Goal: Task Accomplishment & Management: Use online tool/utility

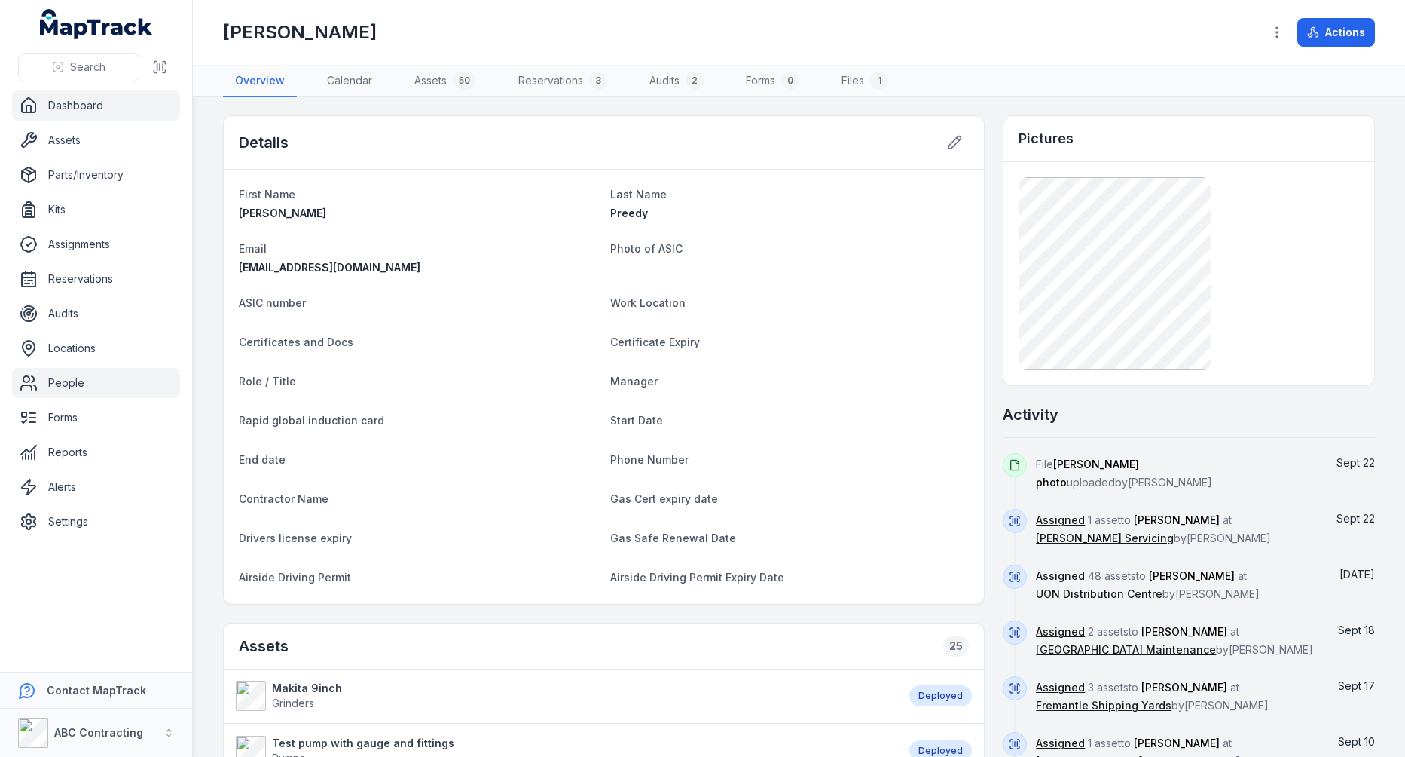
click at [89, 120] on link "Dashboard" at bounding box center [96, 105] width 168 height 30
click at [88, 128] on link "Assets" at bounding box center [96, 140] width 168 height 30
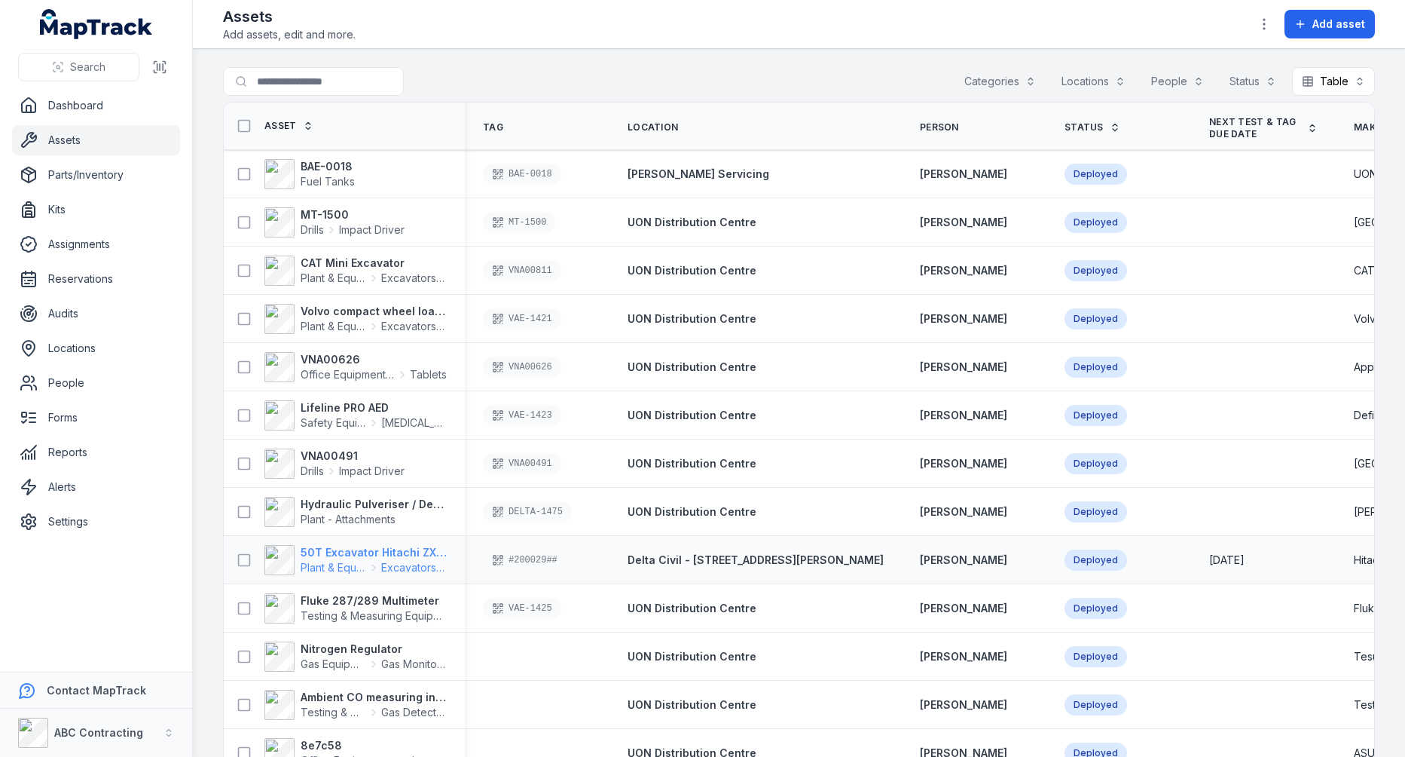
click at [359, 557] on strong "50T Excavator Hitachi ZX350" at bounding box center [374, 552] width 146 height 15
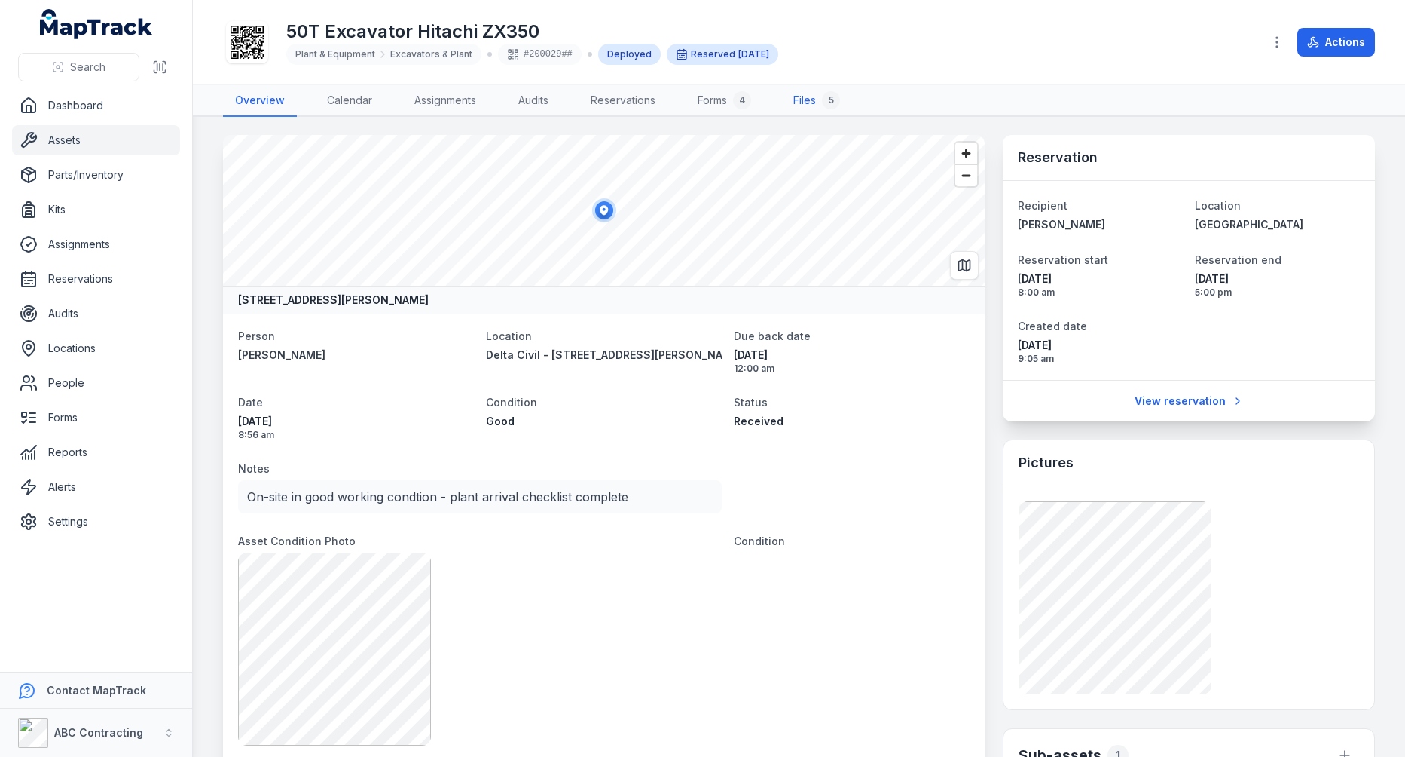
click at [806, 104] on link "Files 5" at bounding box center [816, 101] width 71 height 32
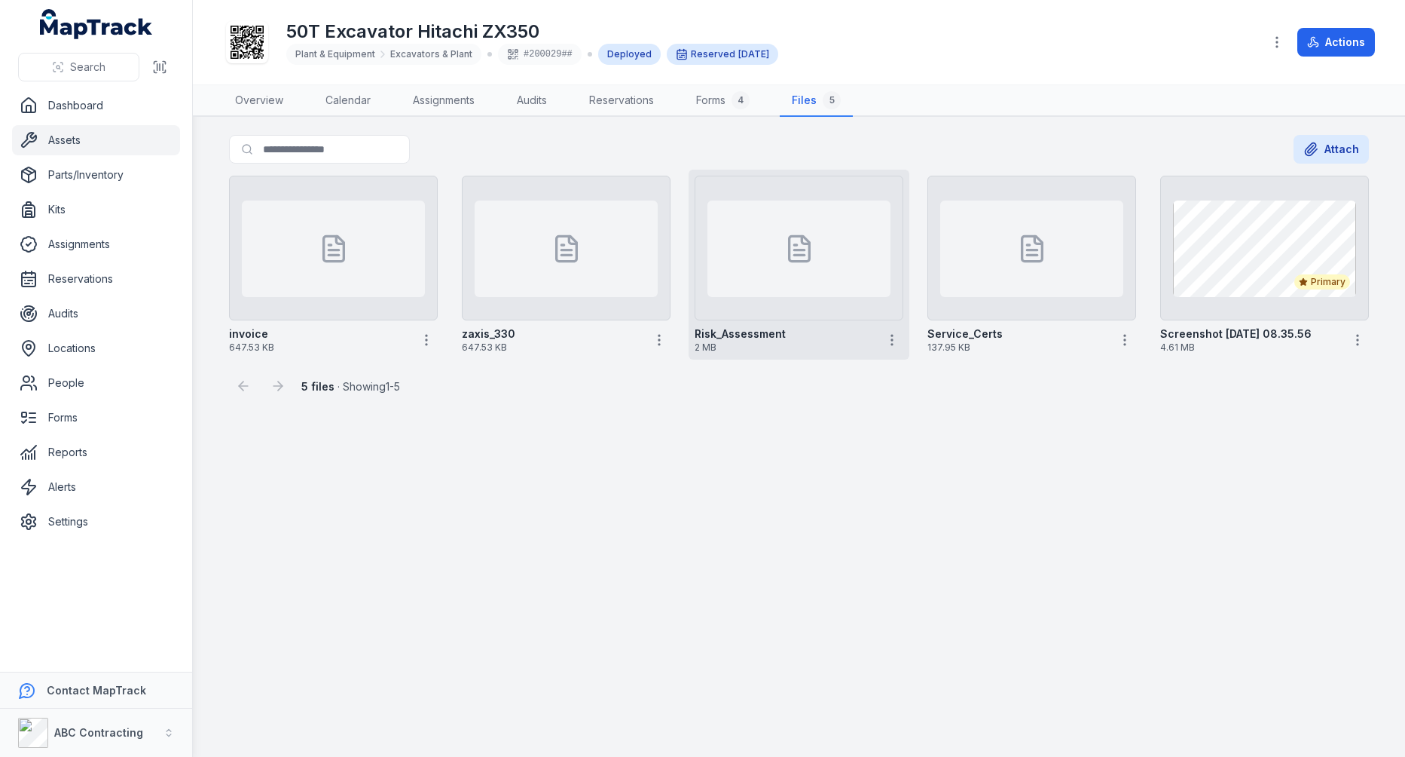
click at [803, 264] on div at bounding box center [799, 248] width 183 height 96
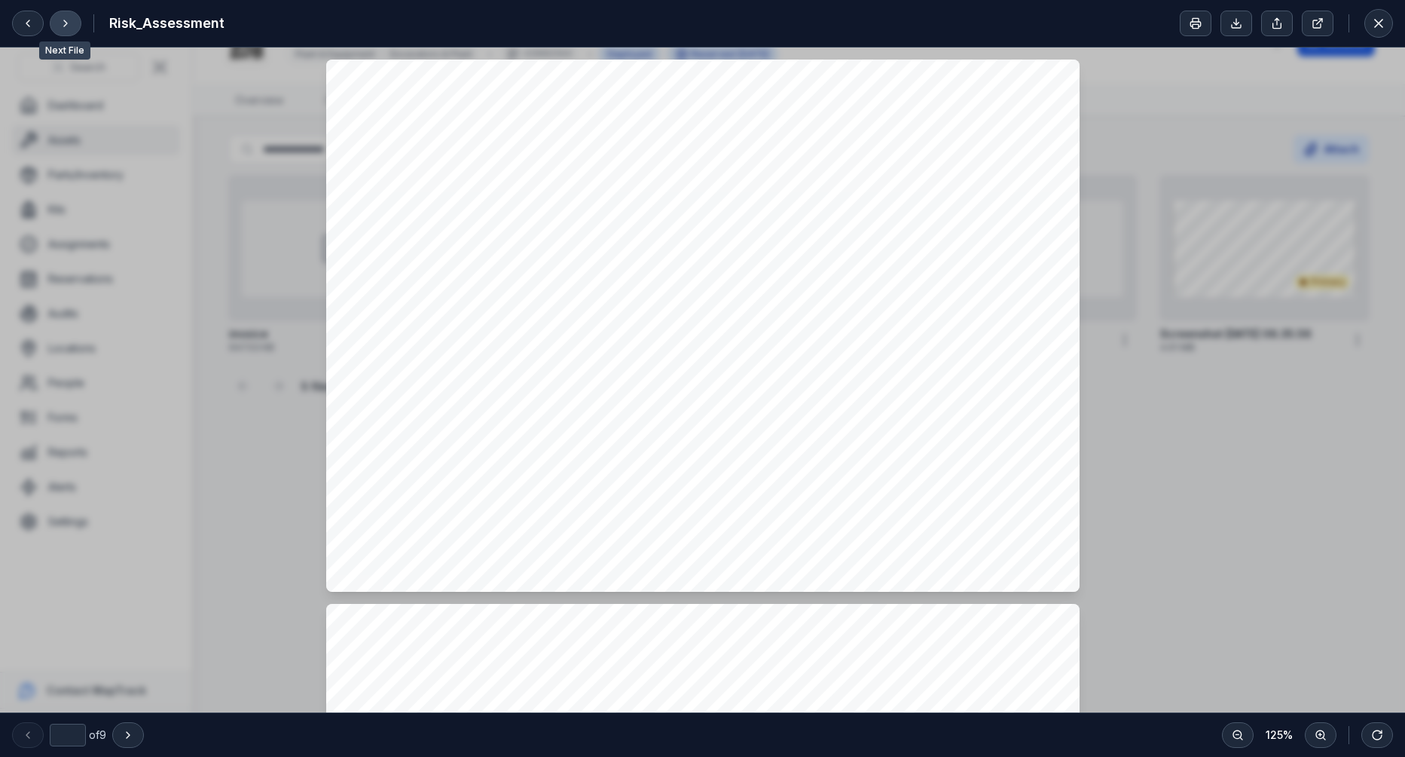
click at [78, 30] on button at bounding box center [66, 24] width 32 height 26
click at [64, 29] on button at bounding box center [66, 24] width 32 height 26
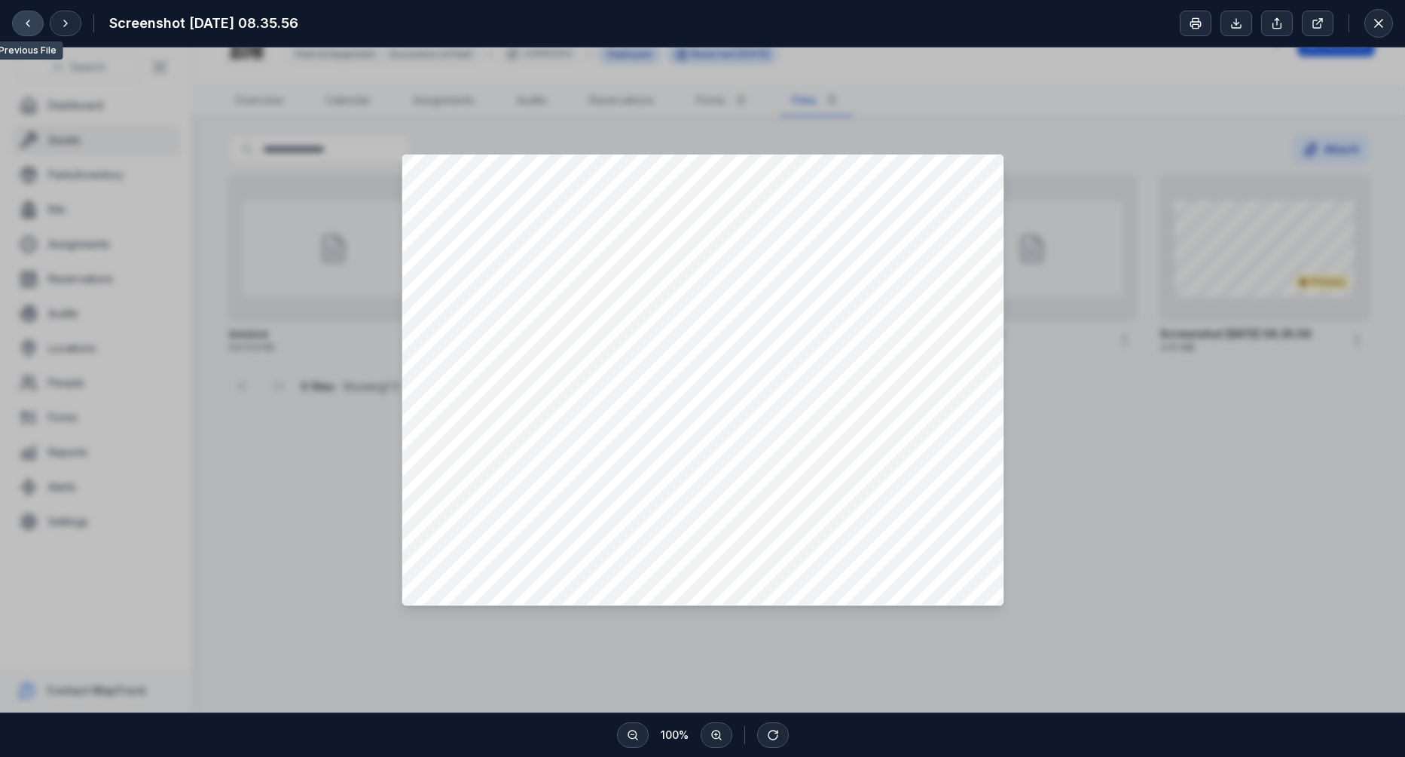
click at [22, 29] on icon at bounding box center [28, 23] width 12 height 12
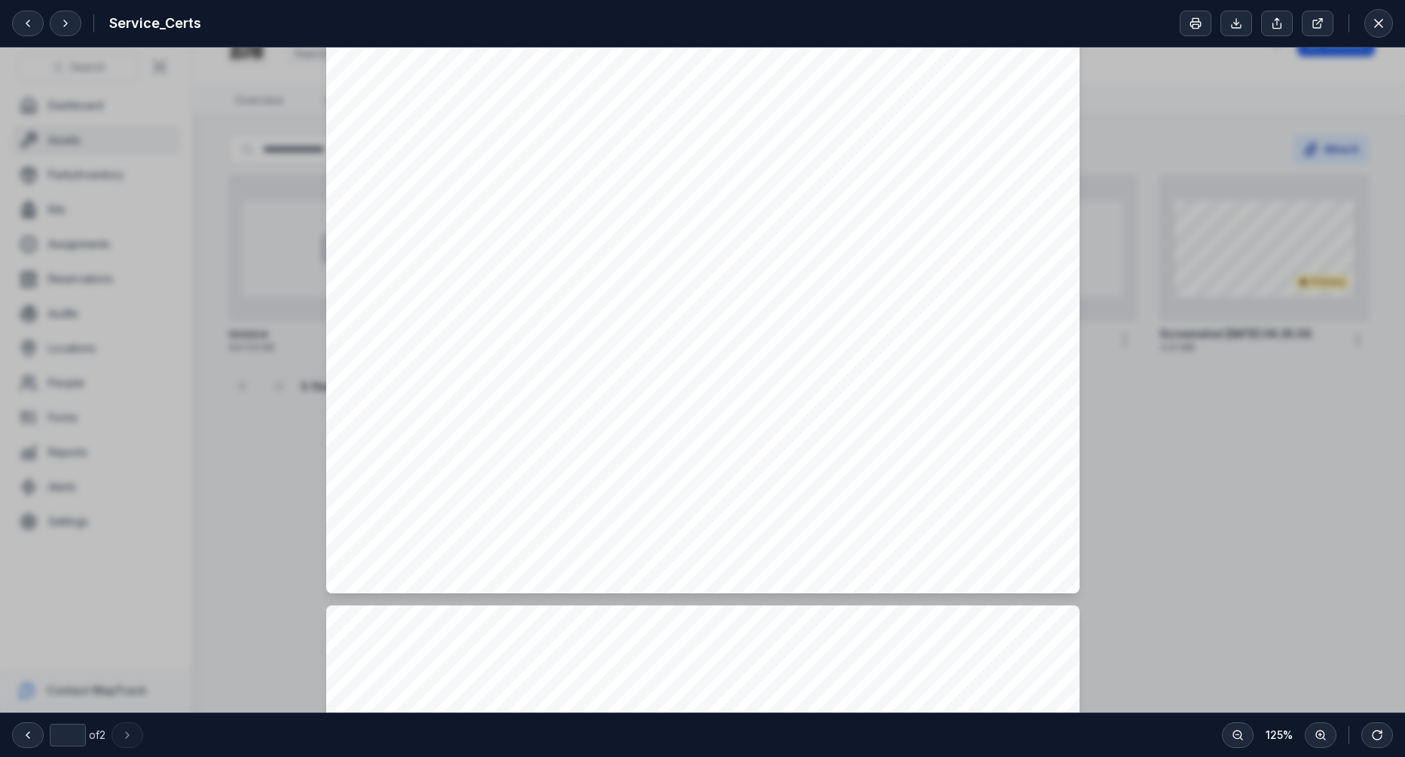
type input "*"
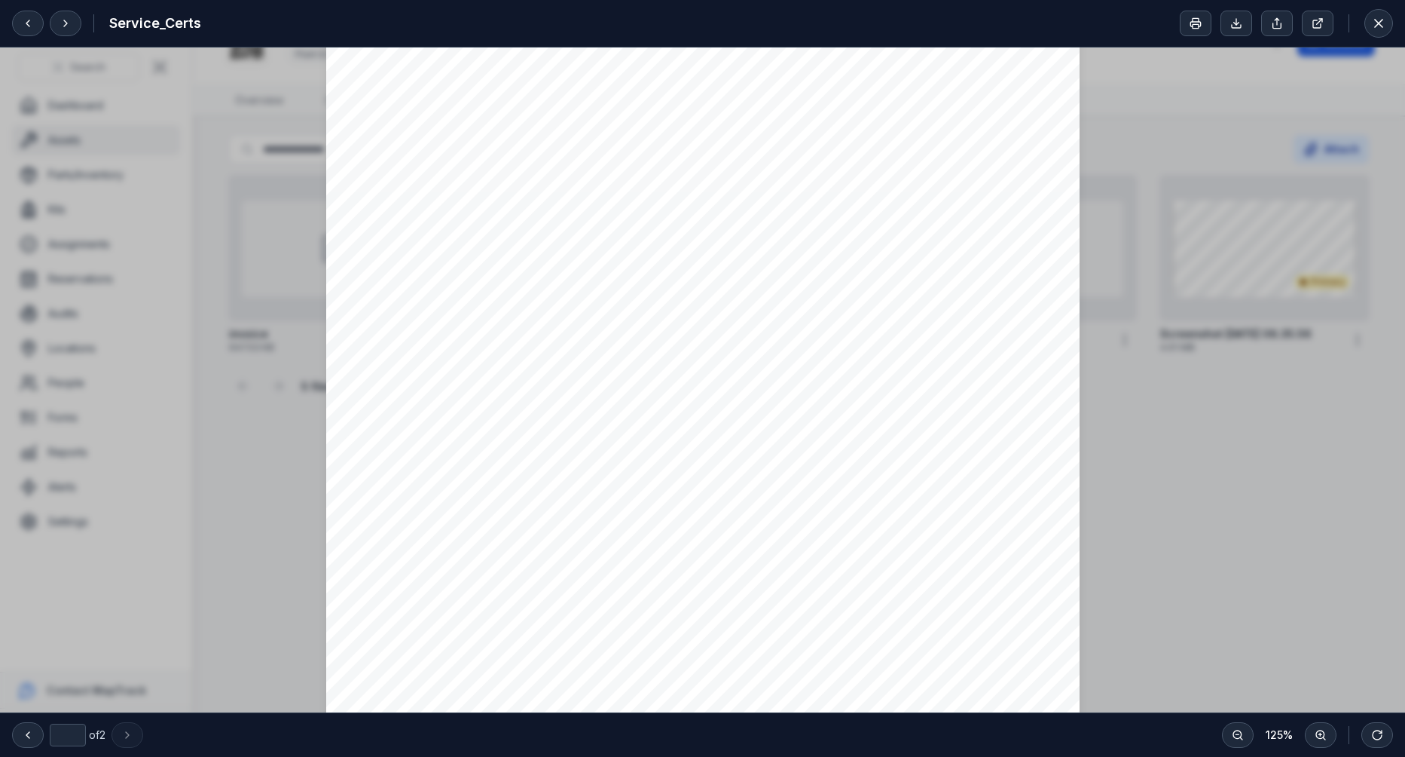
scroll to position [57, 0]
click at [1380, 27] on icon at bounding box center [1378, 23] width 15 height 15
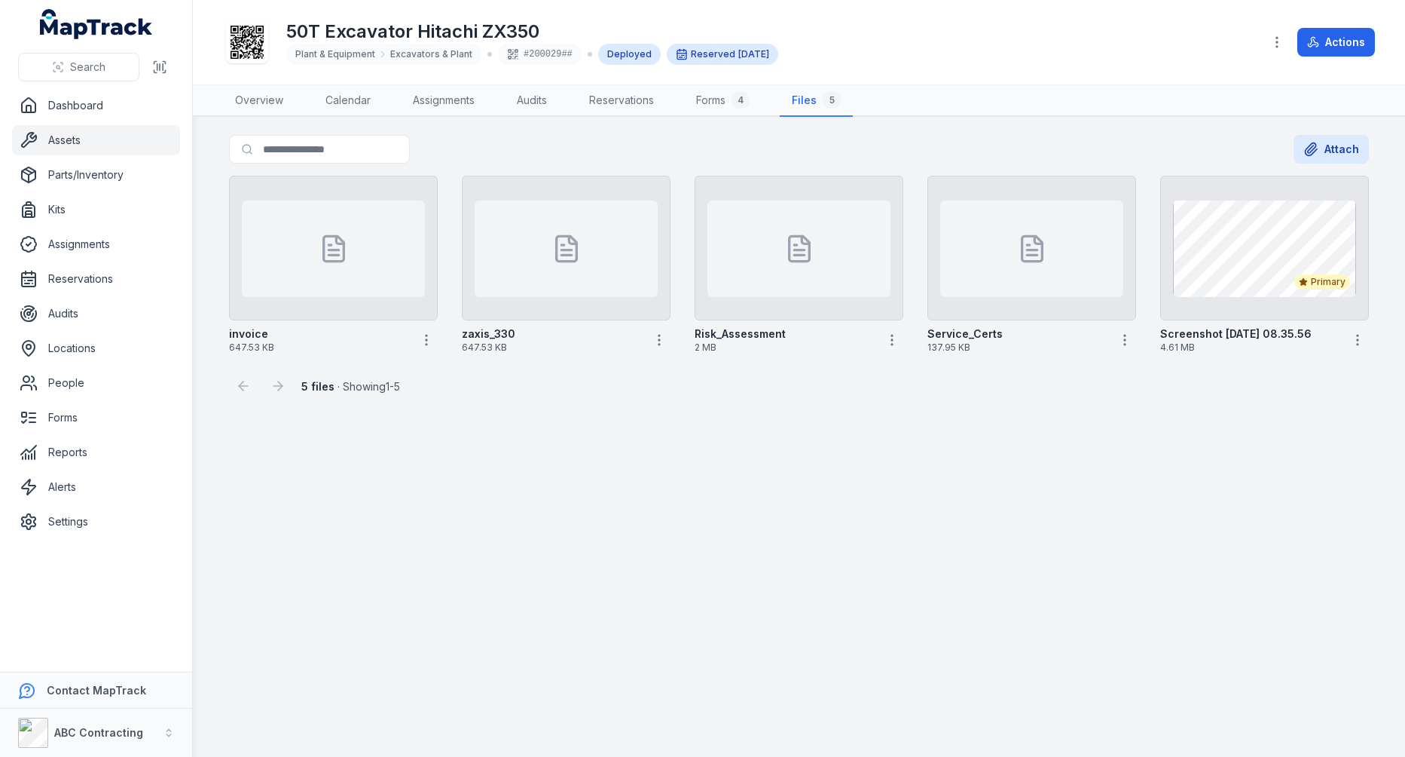
click at [864, 475] on main "Search for files Attach invoice 647.53 KB zaxis_330 647.53 KB Risk_Assessment 2…" at bounding box center [799, 437] width 1212 height 640
click at [893, 339] on circle "button" at bounding box center [892, 340] width 2 height 2
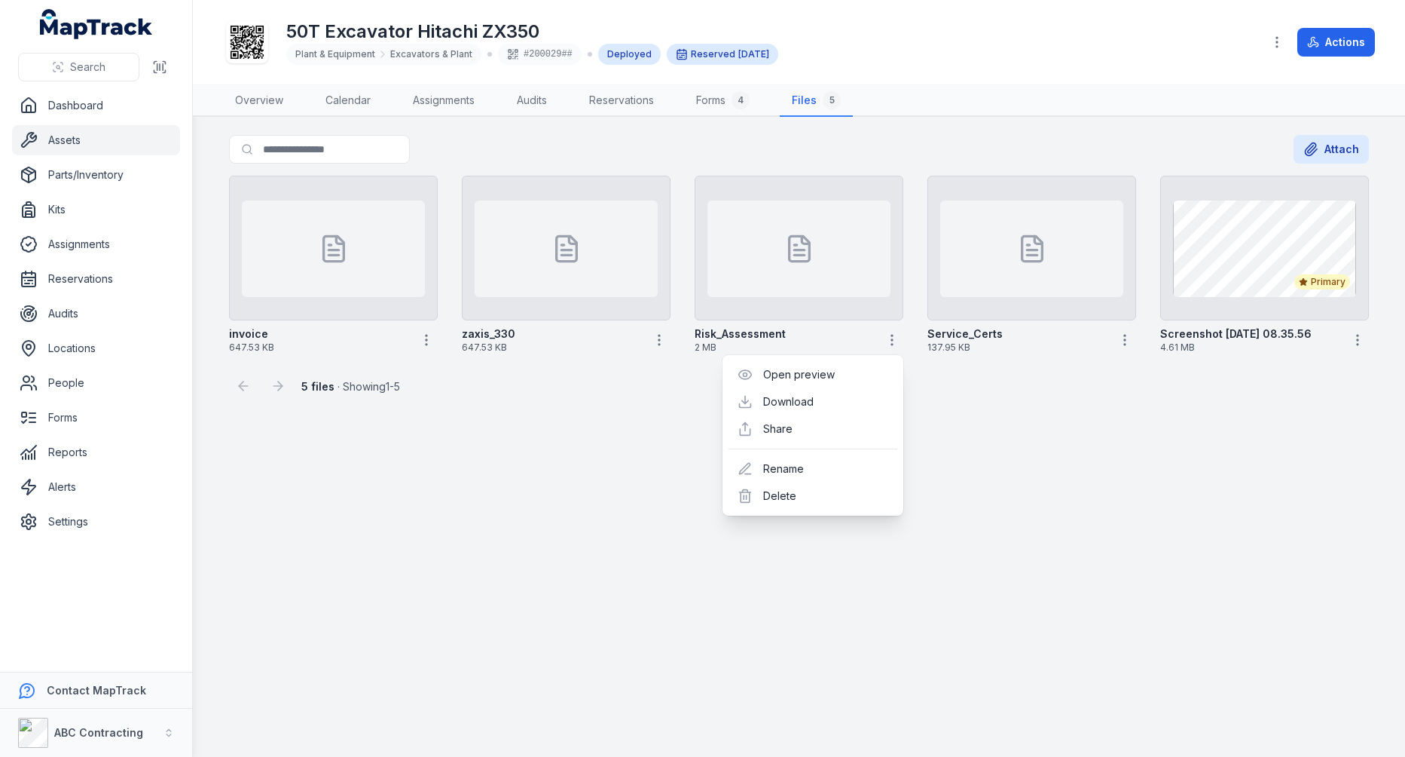
click at [1126, 440] on main "Search for files Attach invoice 647.53 KB zaxis_330 647.53 KB Risk_Assessment 2…" at bounding box center [799, 437] width 1212 height 640
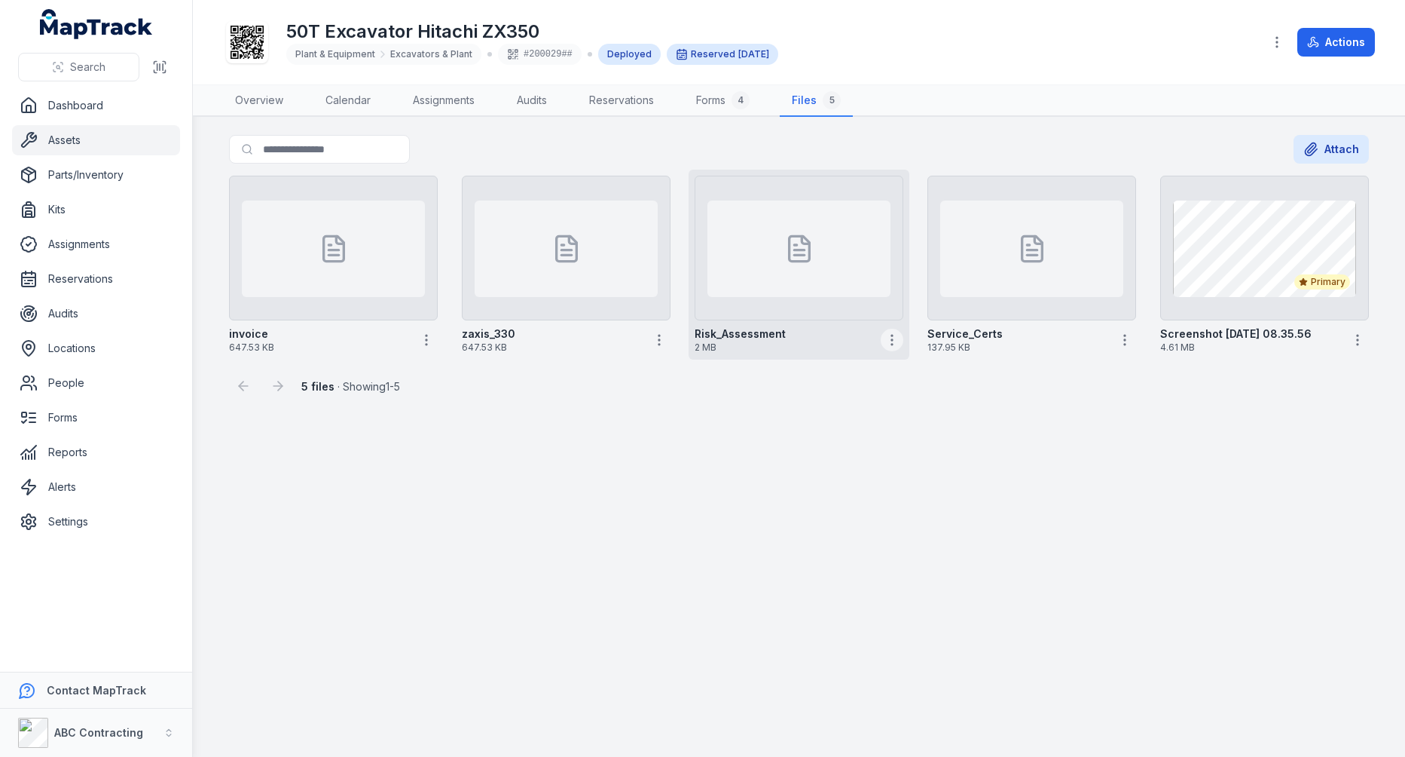
click at [901, 338] on button "button" at bounding box center [892, 340] width 23 height 23
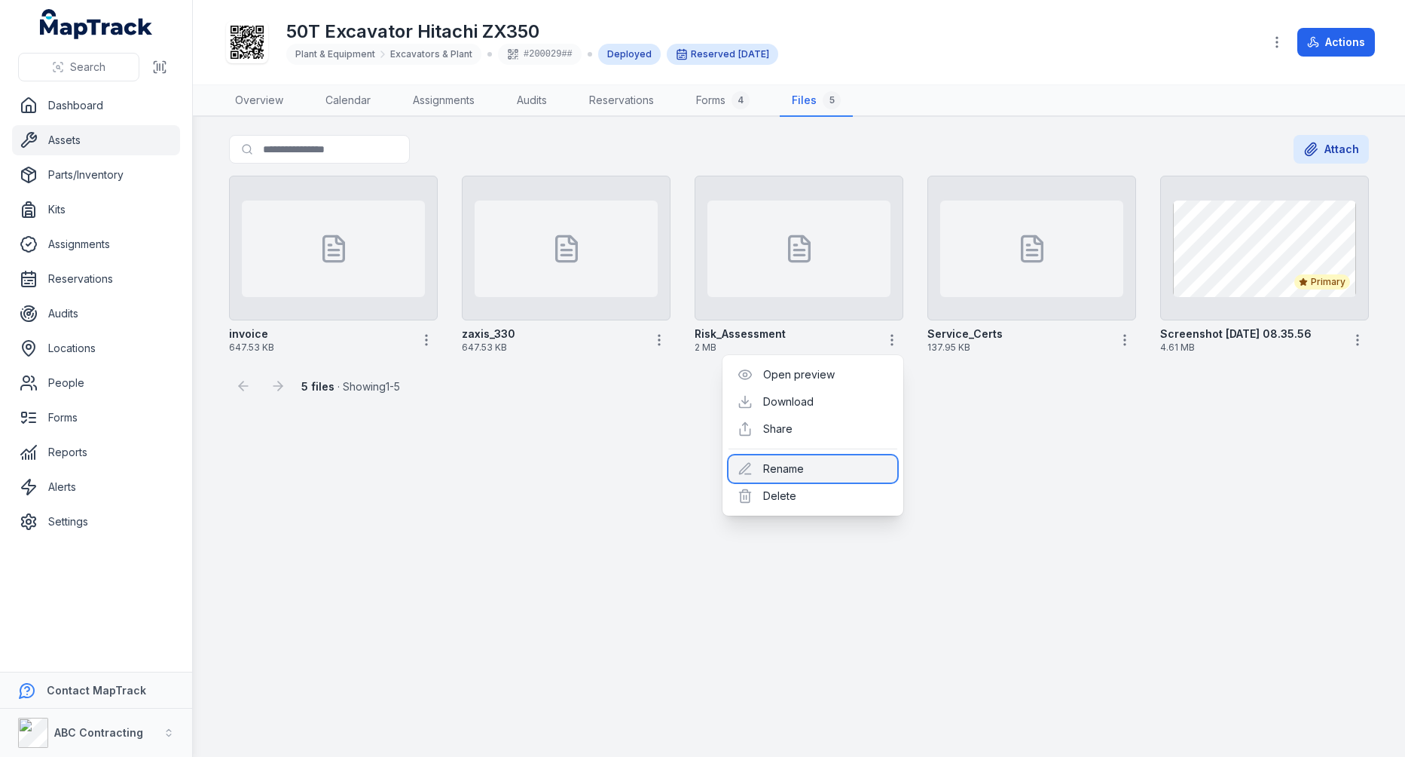
click at [818, 464] on div "Rename" at bounding box center [813, 468] width 169 height 27
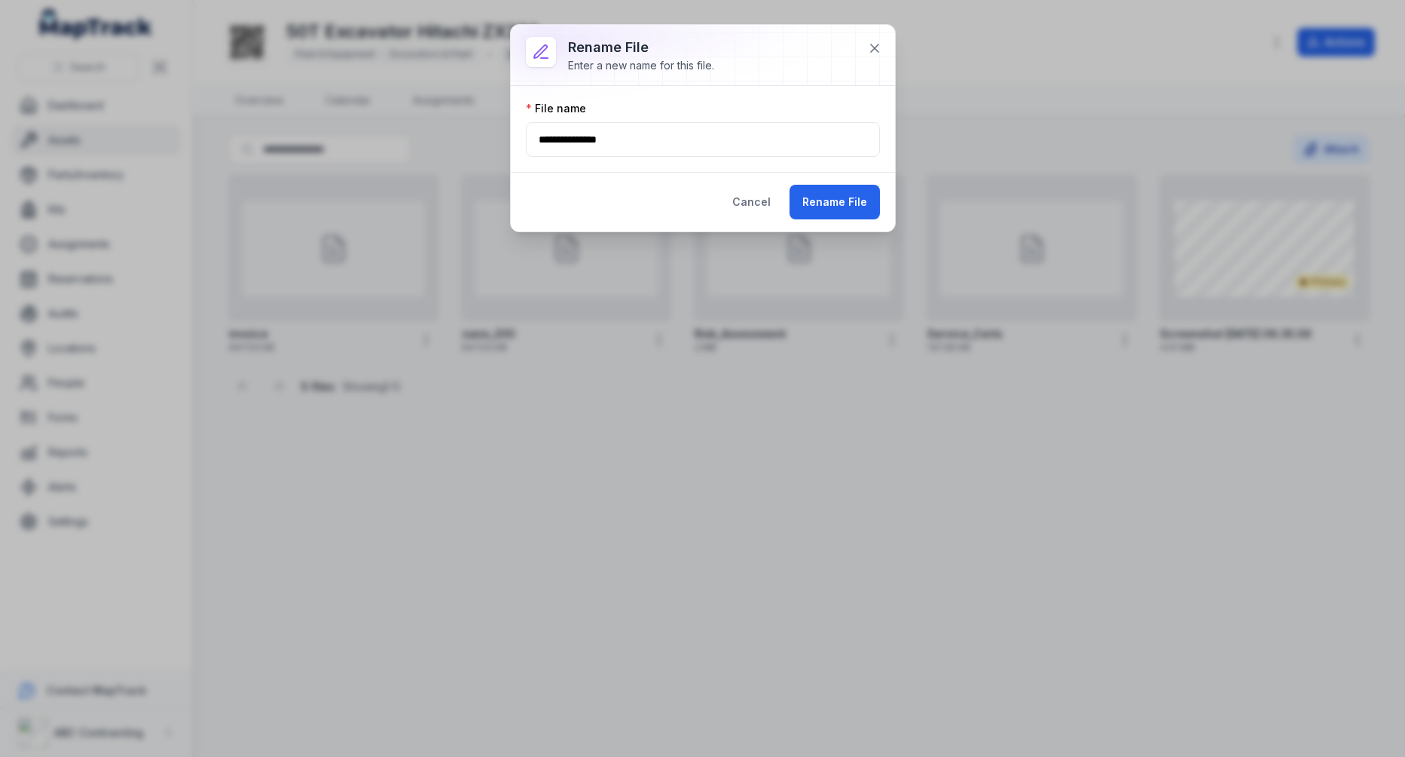
click at [619, 71] on div "Enter a new name for this file." at bounding box center [641, 65] width 146 height 15
click at [782, 65] on div at bounding box center [703, 55] width 384 height 60
click at [872, 41] on icon at bounding box center [874, 48] width 15 height 15
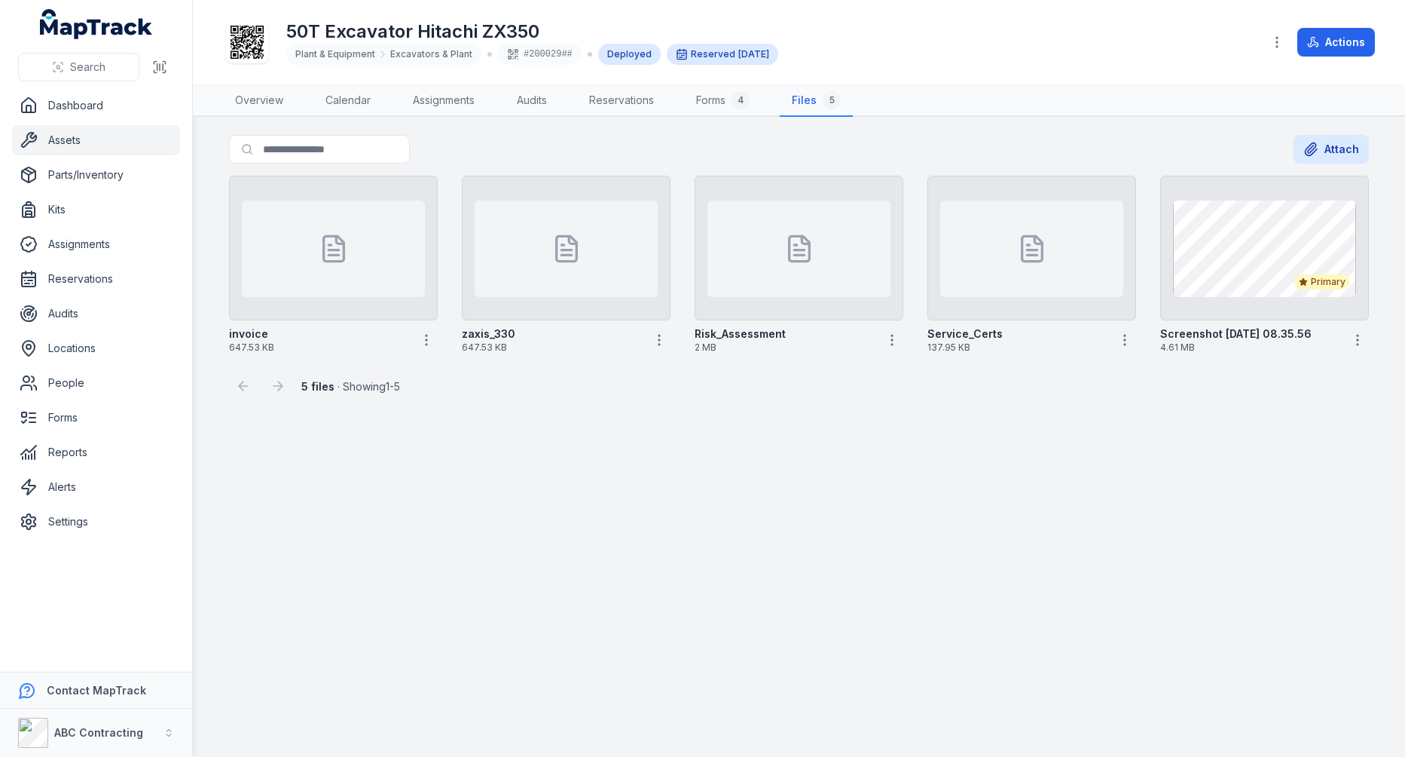
click at [729, 135] on div "Search for files Attach" at bounding box center [799, 152] width 1140 height 35
click at [662, 146] on div "Search for files Attach" at bounding box center [799, 152] width 1140 height 35
click at [660, 342] on icon "button" at bounding box center [659, 339] width 15 height 15
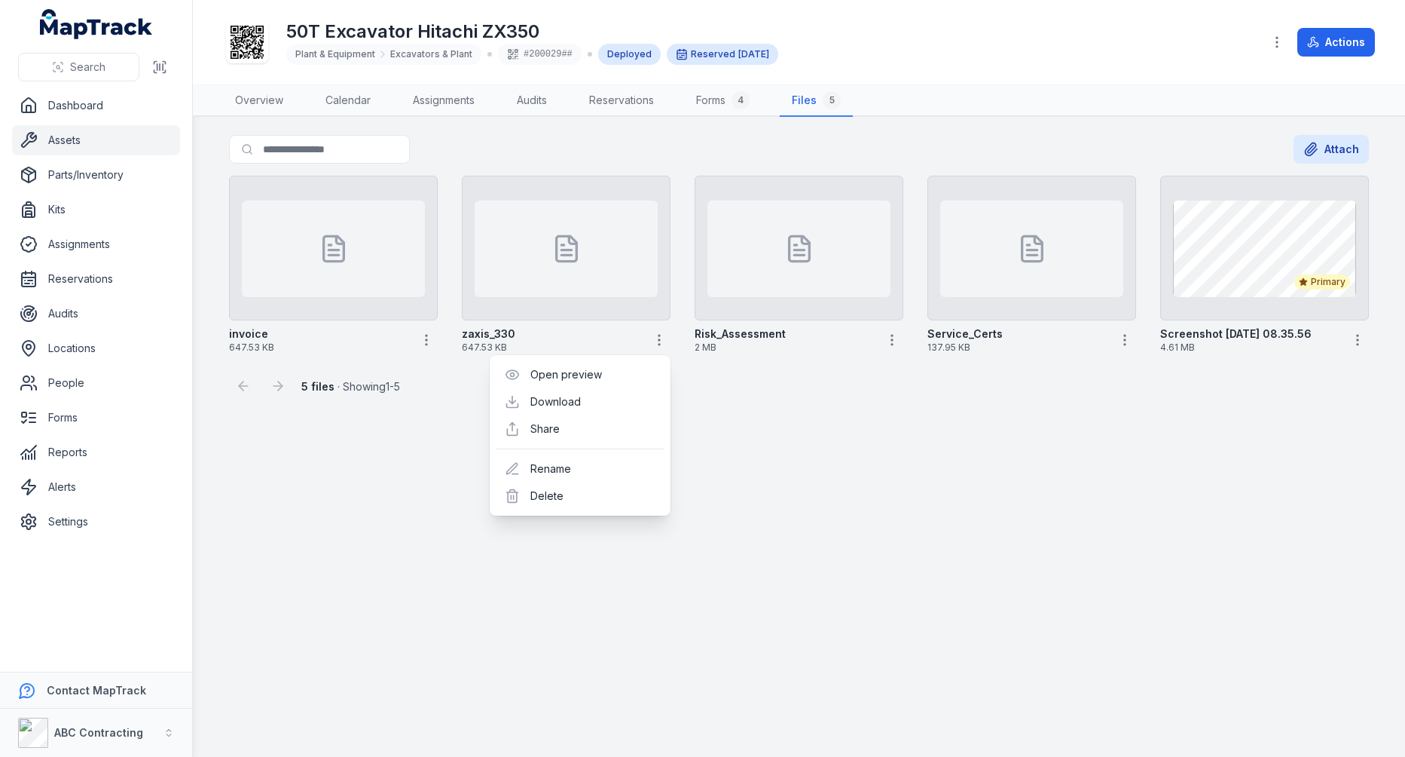
click at [748, 433] on main "Search for files Attach invoice 647.53 KB zaxis_330 647.53 KB Risk_Assessment 2…" at bounding box center [799, 437] width 1212 height 640
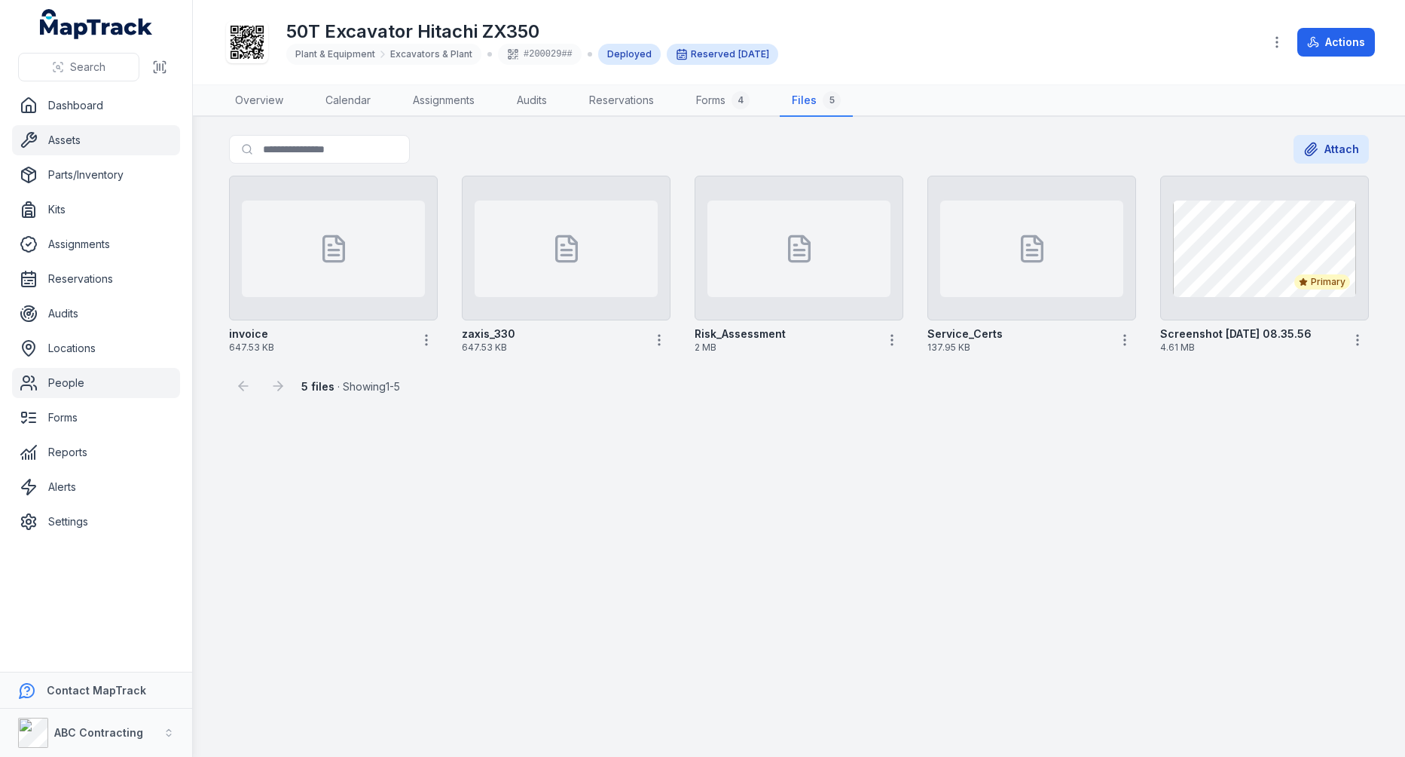
click at [83, 382] on link "People" at bounding box center [96, 383] width 168 height 30
click at [398, 456] on main "Search for files Attach invoice 647.53 KB zaxis_330 647.53 KB Risk_Assessment 2…" at bounding box center [799, 437] width 1212 height 640
click at [86, 185] on link "Parts/Inventory" at bounding box center [96, 175] width 168 height 30
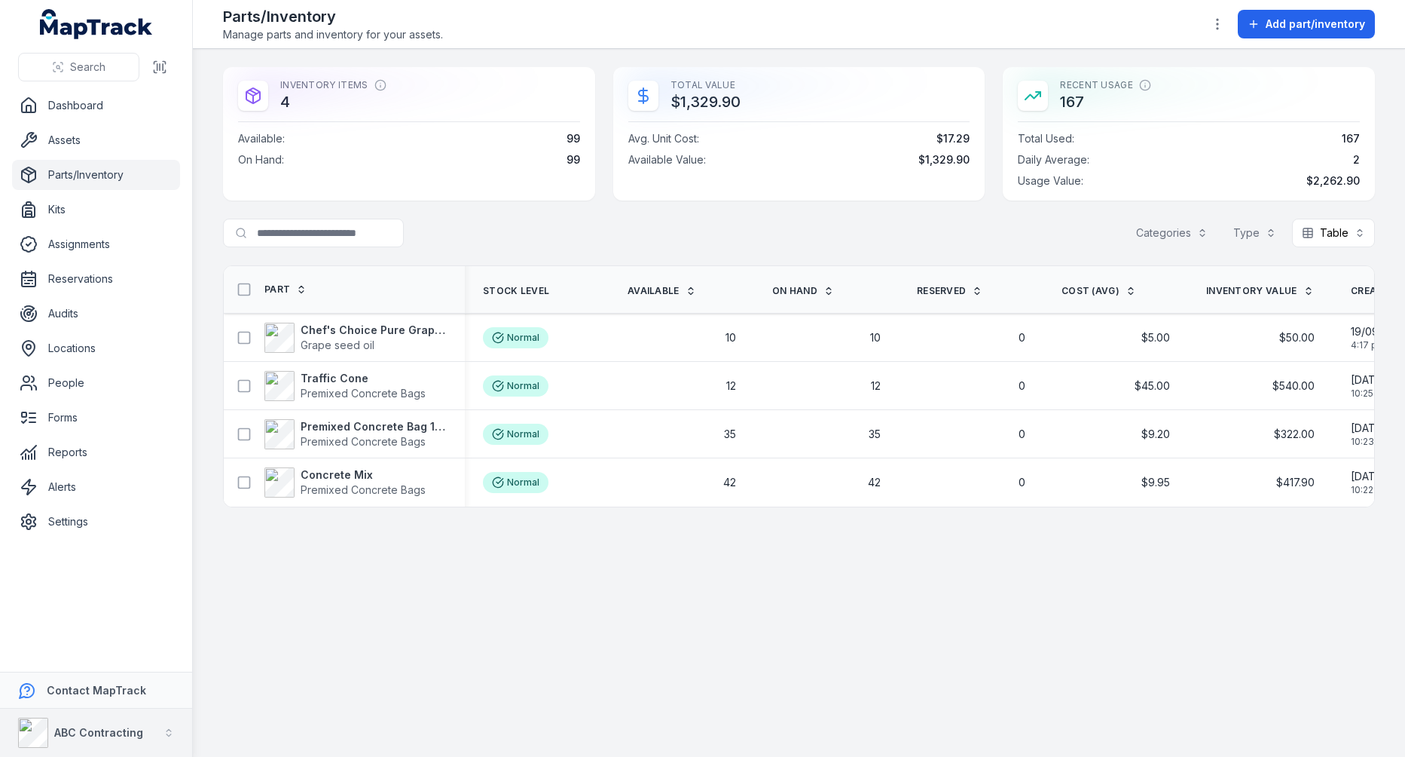
click at [130, 726] on strong "ABC Contracting" at bounding box center [98, 732] width 89 height 13
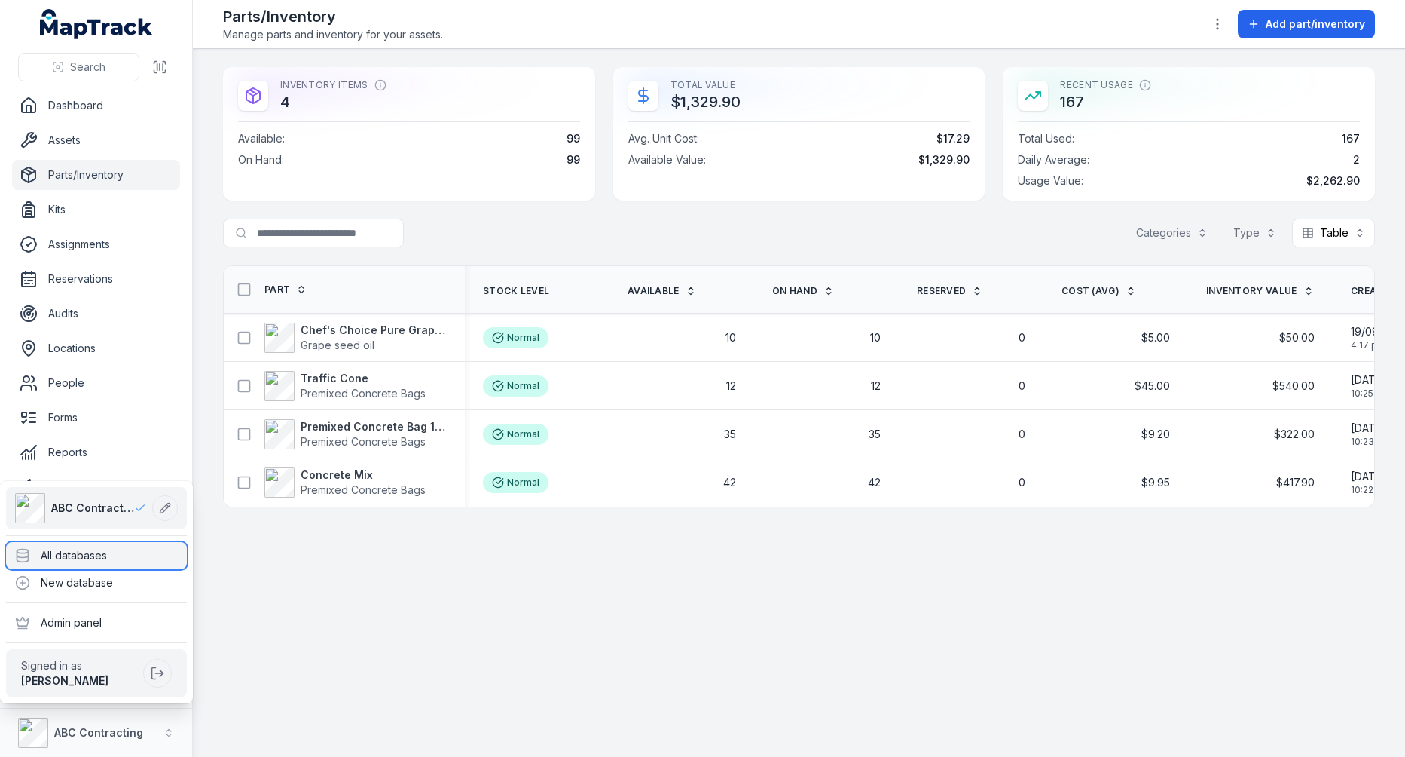
click at [127, 546] on div "All databases" at bounding box center [96, 555] width 181 height 27
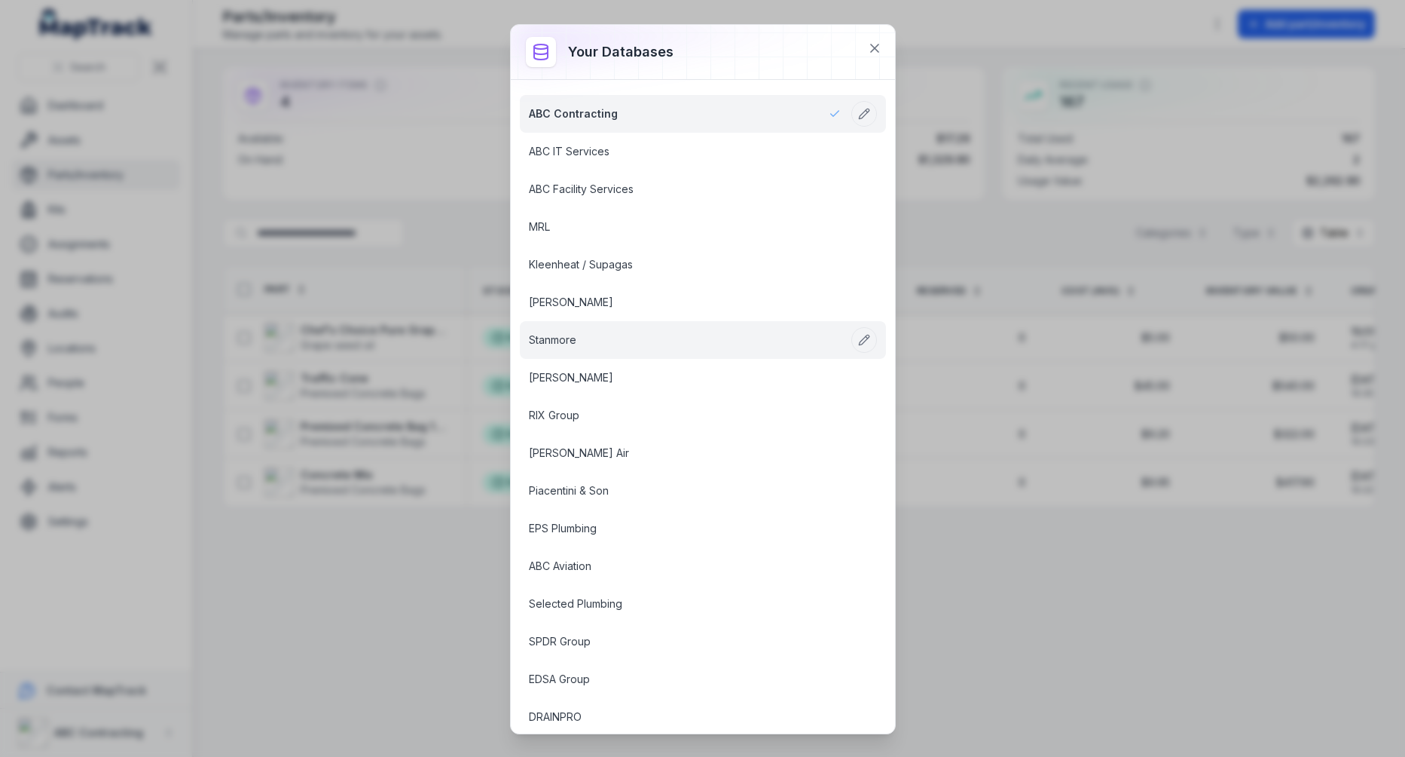
scroll to position [1900, 0]
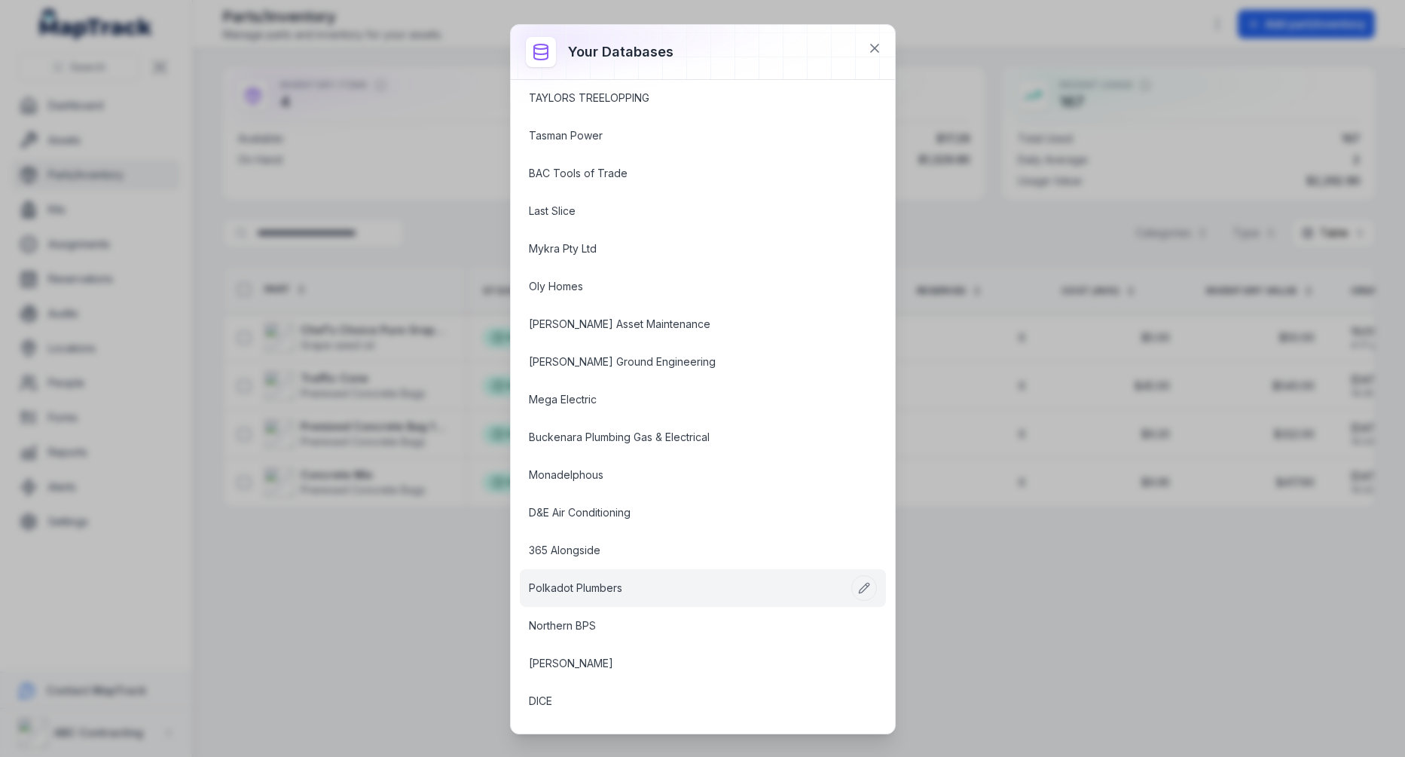
click at [597, 580] on link "Polkadot Plumbers" at bounding box center [685, 587] width 312 height 15
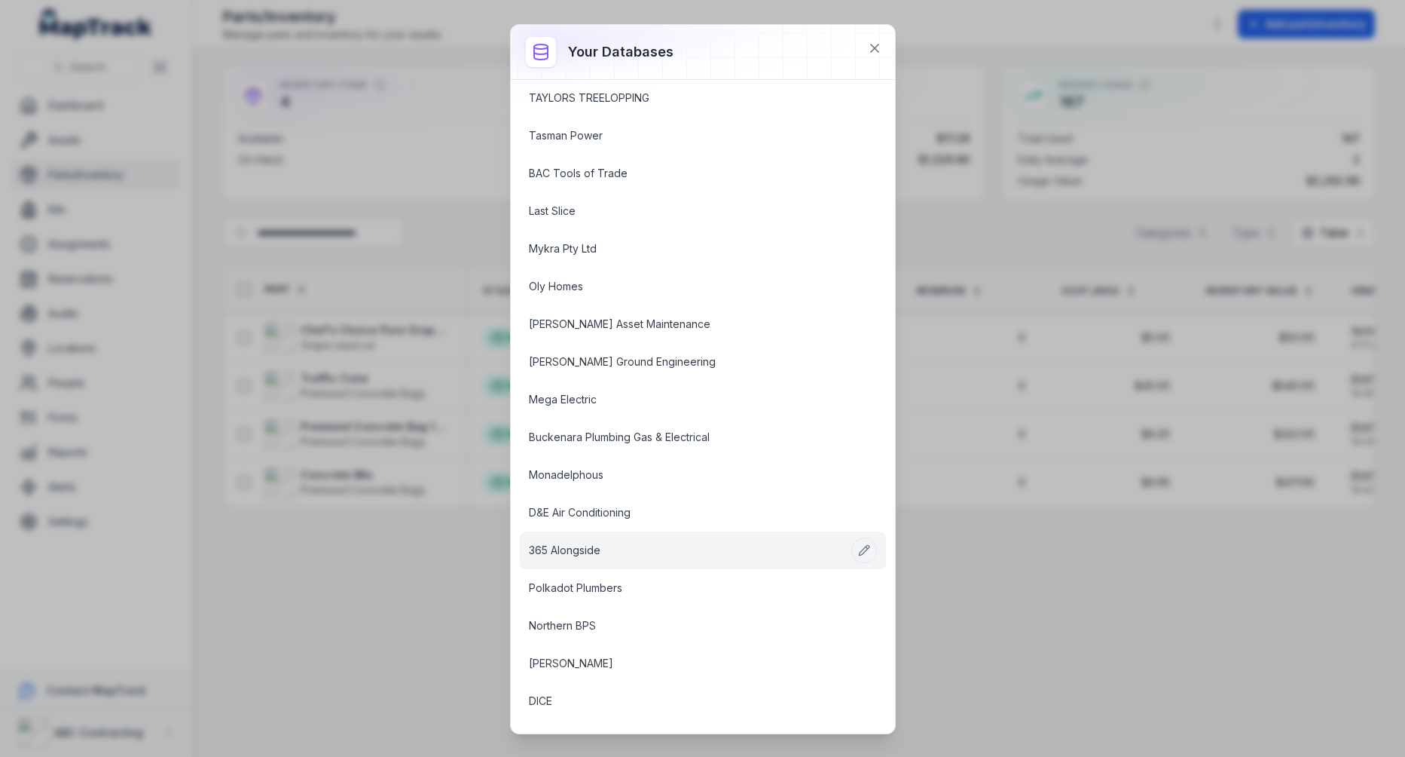
click at [610, 543] on link "365 Alongside" at bounding box center [685, 550] width 312 height 15
